Goal: Browse casually

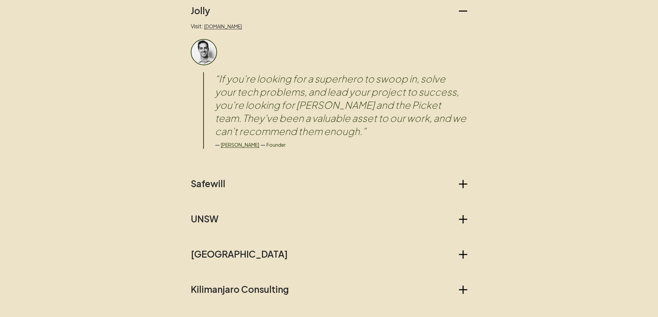
scroll to position [602, 0]
click at [208, 181] on h2 "Safewill" at bounding box center [208, 183] width 35 height 11
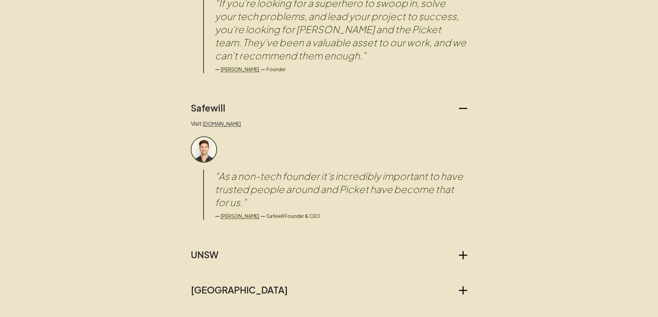
scroll to position [723, 0]
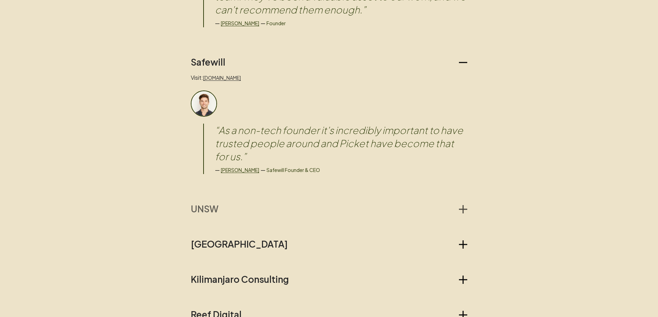
click at [213, 211] on h2 "UNSW" at bounding box center [205, 209] width 28 height 11
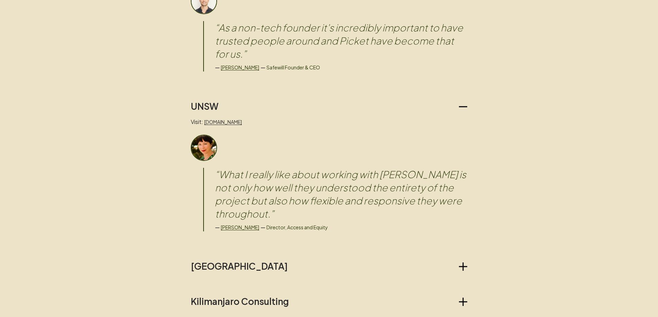
scroll to position [847, 0]
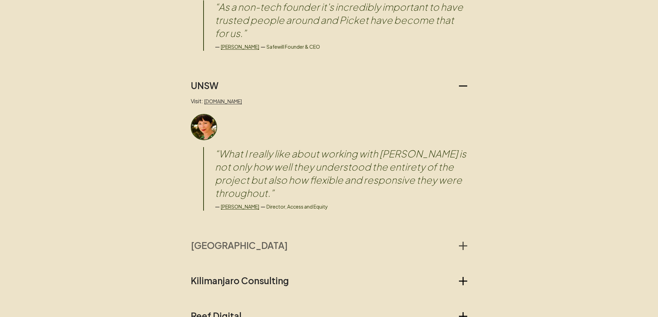
click at [227, 240] on h2 "[GEOGRAPHIC_DATA]" at bounding box center [239, 245] width 97 height 11
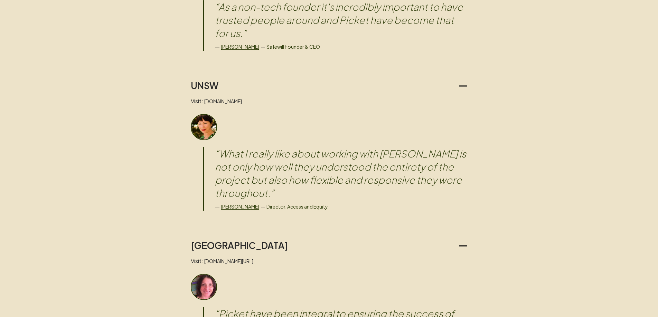
scroll to position [941, 0]
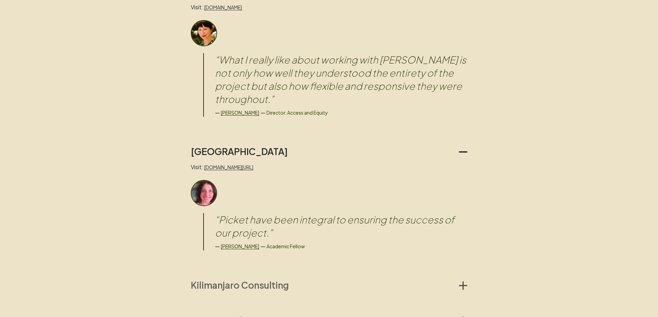
click at [264, 280] on h2 "Kilimanjaro Consulting" at bounding box center [240, 285] width 98 height 11
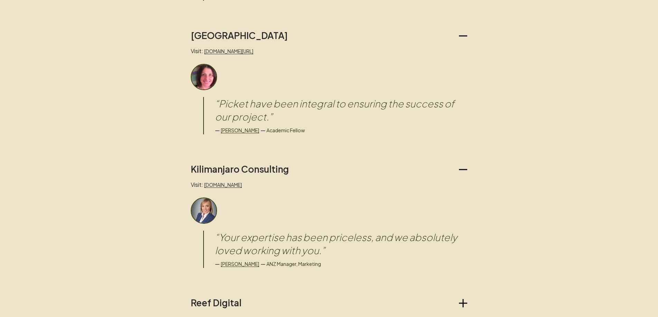
scroll to position [1092, 0]
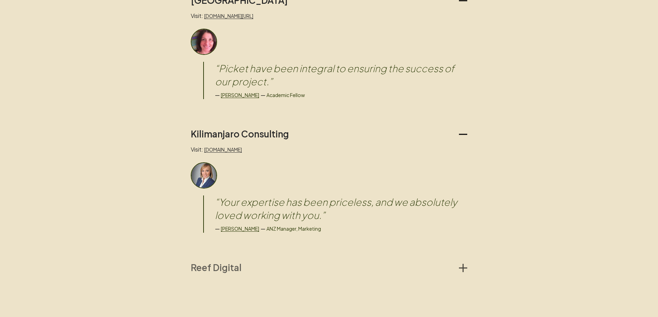
click at [235, 262] on h2 "Reef Digital" at bounding box center [216, 267] width 51 height 11
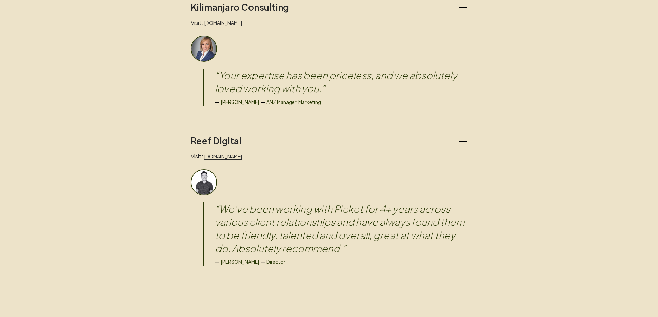
scroll to position [1216, 0]
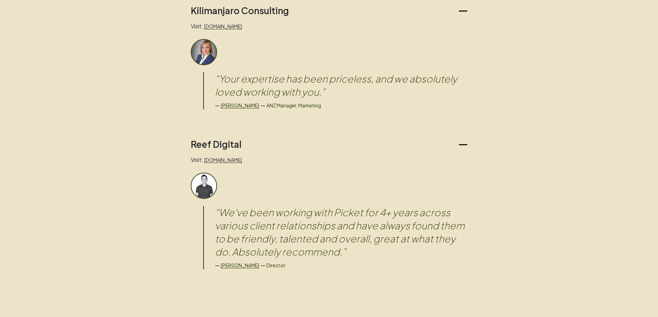
click at [247, 229] on blockquote "“ We've been working with Picket for 4+ years across various client relationshi…" at bounding box center [341, 232] width 252 height 53
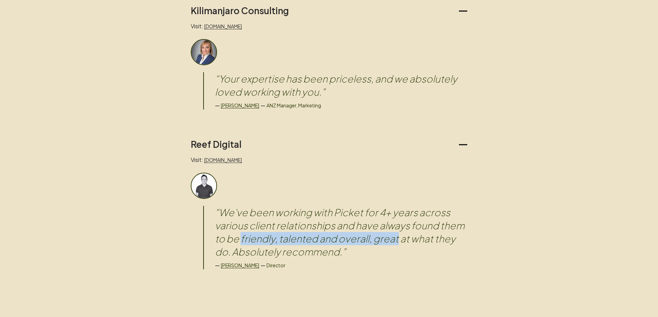
drag, startPoint x: 247, startPoint y: 229, endPoint x: 389, endPoint y: 227, distance: 141.8
click at [389, 227] on blockquote "“ We've been working with Picket for 4+ years across various client relationshi…" at bounding box center [341, 232] width 252 height 53
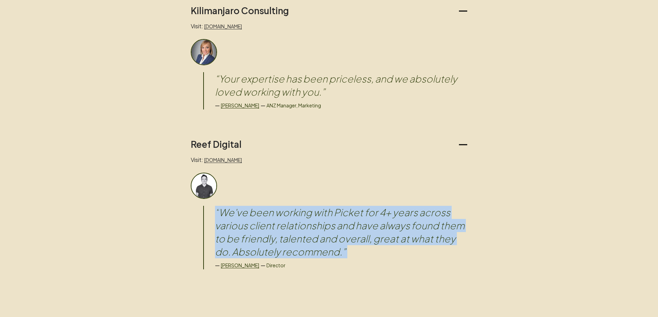
click at [389, 227] on blockquote "“ We've been working with Picket for 4+ years across various client relationshi…" at bounding box center [341, 232] width 252 height 53
click at [355, 221] on blockquote "“ We've been working with Picket for 4+ years across various client relationshi…" at bounding box center [341, 232] width 252 height 53
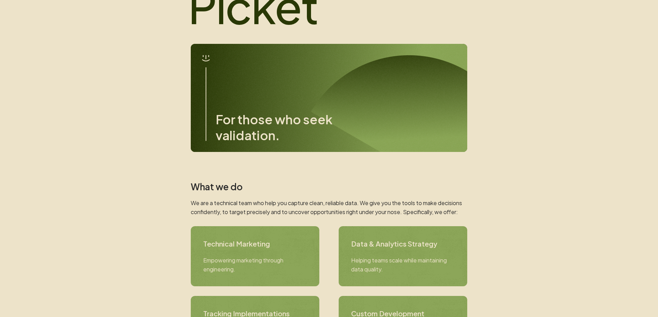
scroll to position [0, 0]
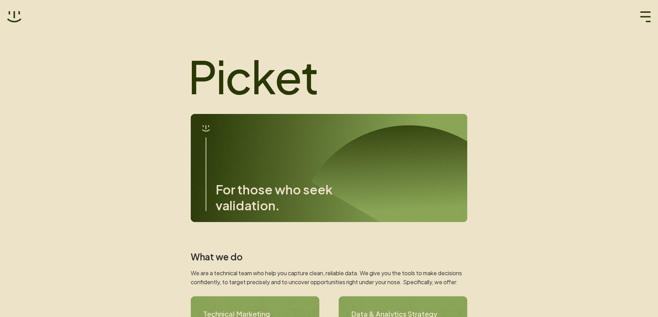
click at [17, 13] on icon at bounding box center [14, 17] width 15 height 15
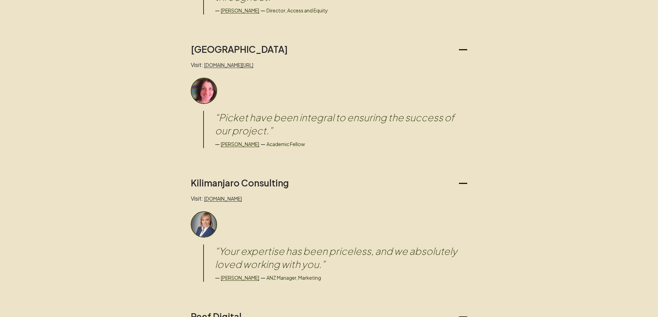
scroll to position [1046, 0]
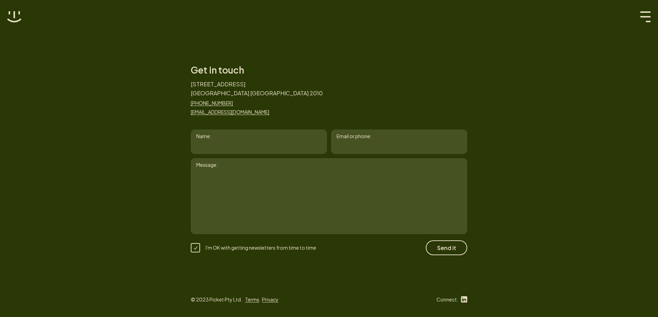
scroll to position [986, 0]
